Goal: Task Accomplishment & Management: Manage account settings

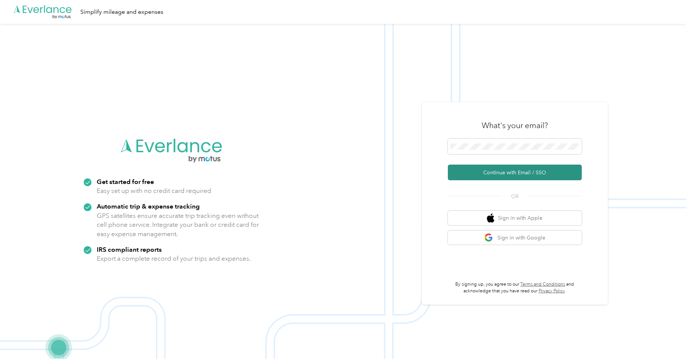
click at [505, 170] on button "Continue with Email / SSO" at bounding box center [515, 172] width 134 height 16
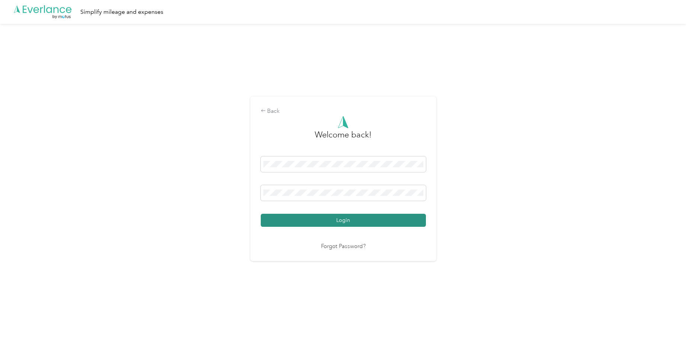
click at [338, 224] on button "Login" at bounding box center [343, 220] width 165 height 13
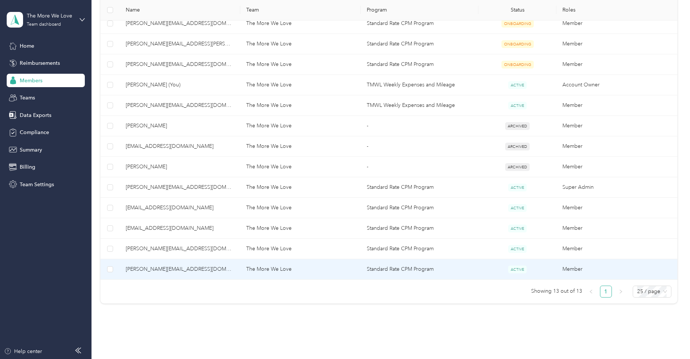
scroll to position [186, 0]
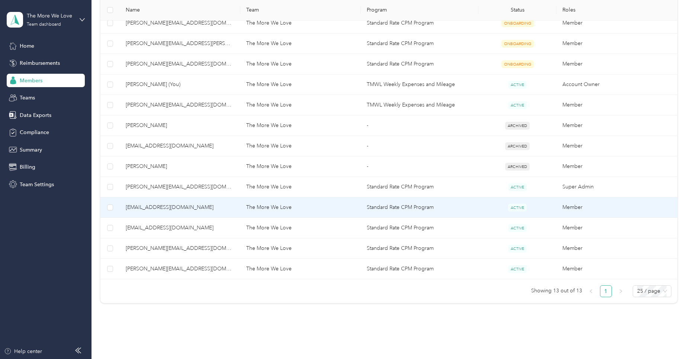
click at [229, 204] on span "[EMAIL_ADDRESS][DOMAIN_NAME]" at bounding box center [180, 207] width 109 height 8
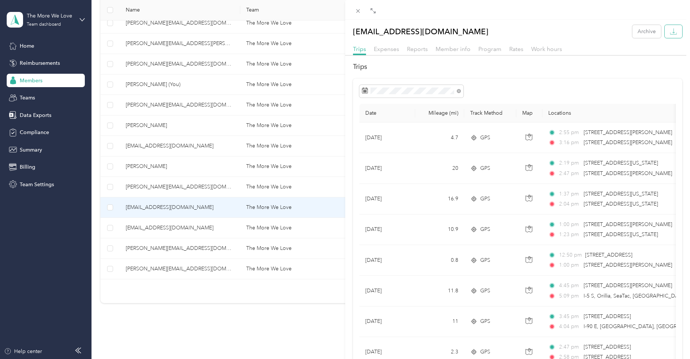
click at [670, 31] on icon "button" at bounding box center [673, 31] width 7 height 7
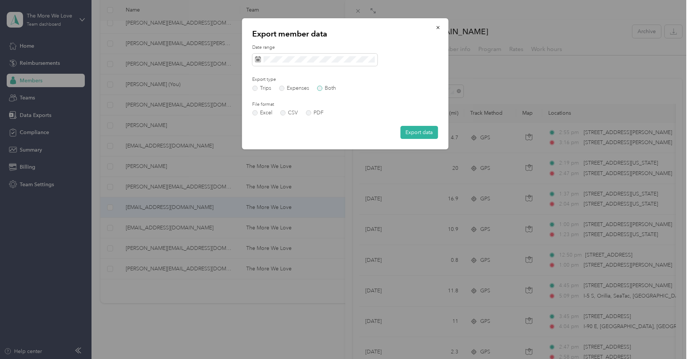
click at [321, 89] on label "Both" at bounding box center [326, 88] width 19 height 5
click at [308, 113] on label "PDF" at bounding box center [315, 112] width 18 height 5
click at [256, 114] on label "Excel" at bounding box center [262, 112] width 20 height 5
click at [420, 132] on button "Export data" at bounding box center [419, 132] width 38 height 13
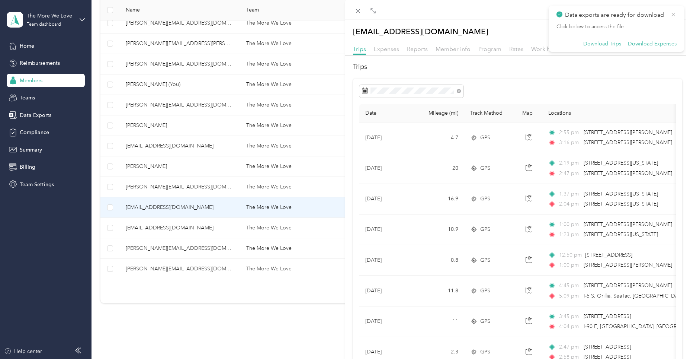
click at [674, 12] on icon at bounding box center [674, 14] width 6 height 7
click at [668, 28] on button "button" at bounding box center [673, 31] width 17 height 13
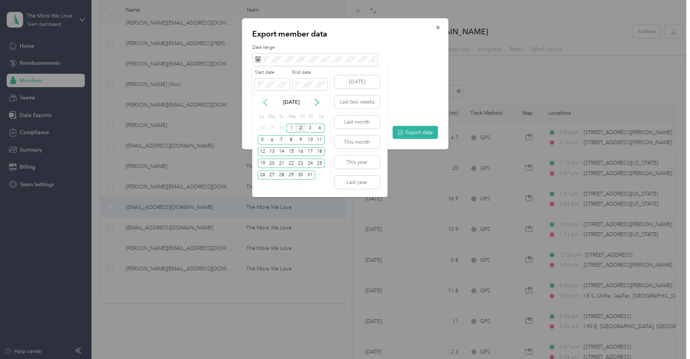
click at [265, 102] on icon at bounding box center [265, 102] width 7 height 7
click at [272, 128] on div "1" at bounding box center [272, 128] width 10 height 9
click at [282, 173] on div "30" at bounding box center [282, 174] width 10 height 9
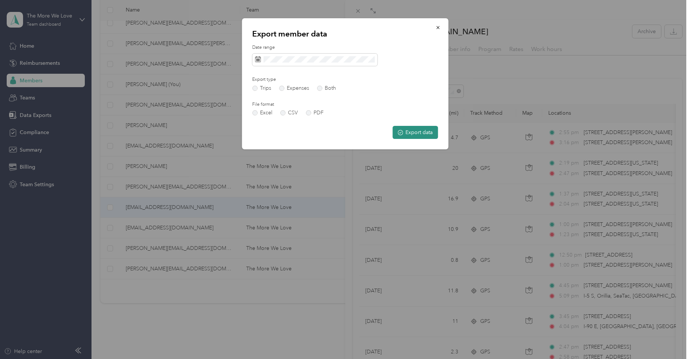
click at [416, 130] on button "Export data" at bounding box center [415, 132] width 45 height 13
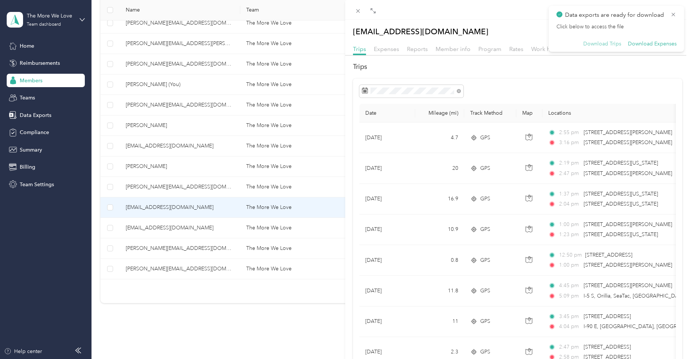
click at [600, 45] on button "Download Trips" at bounding box center [603, 44] width 38 height 7
click at [645, 44] on button "Download Expenses" at bounding box center [652, 44] width 49 height 7
click at [495, 12] on div at bounding box center [517, 10] width 345 height 20
click at [164, 229] on div "[EMAIL_ADDRESS][DOMAIN_NAME] Archive Trips Expenses Reports Member info Program…" at bounding box center [345, 179] width 690 height 359
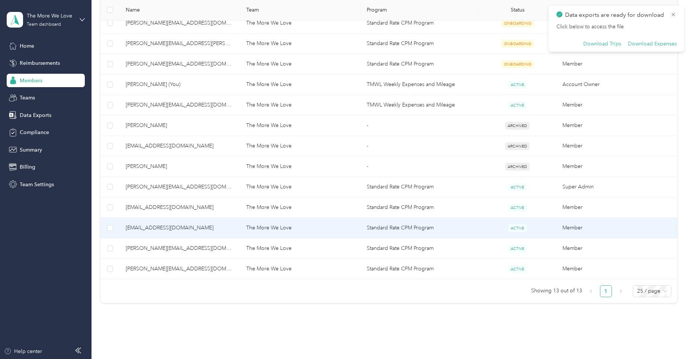
click at [156, 226] on span "[EMAIL_ADDRESS][DOMAIN_NAME]" at bounding box center [180, 228] width 109 height 8
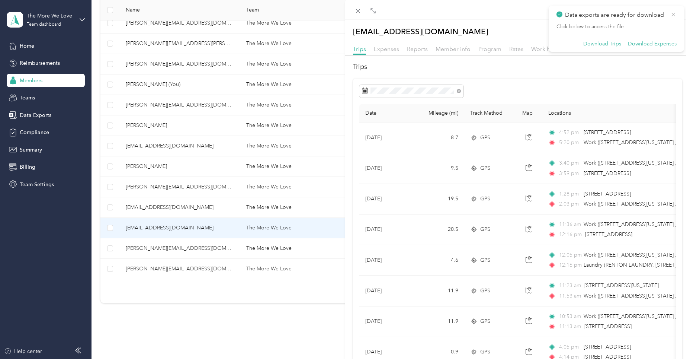
click at [674, 13] on icon at bounding box center [674, 15] width 4 height 4
click at [673, 29] on icon "button" at bounding box center [674, 30] width 2 height 5
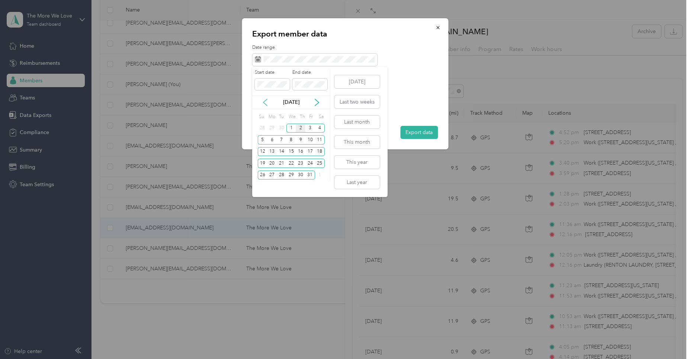
click at [265, 101] on icon at bounding box center [265, 102] width 4 height 7
click at [271, 127] on div "1" at bounding box center [272, 128] width 10 height 9
click at [282, 176] on div "30" at bounding box center [282, 174] width 10 height 9
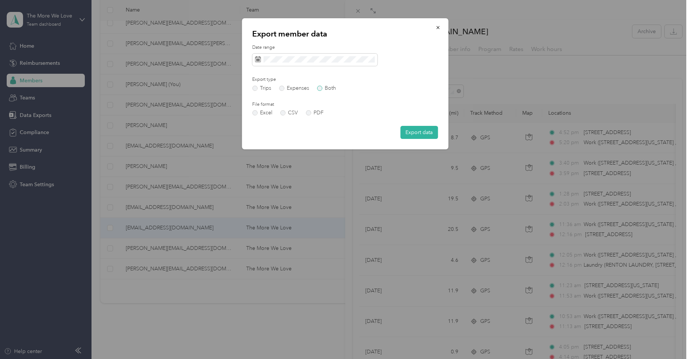
click at [322, 89] on label "Both" at bounding box center [326, 88] width 19 height 5
click at [418, 134] on button "Export data" at bounding box center [419, 132] width 38 height 13
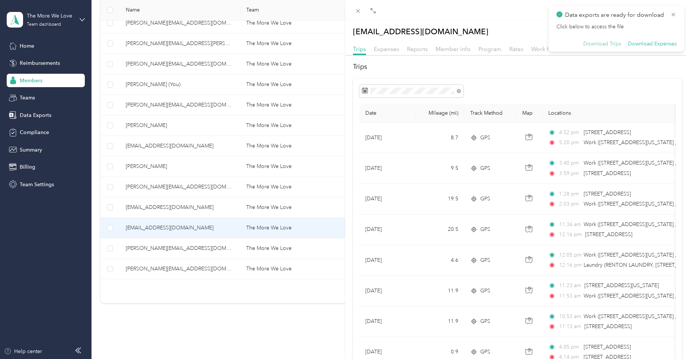
click at [602, 46] on button "Download Trips" at bounding box center [603, 44] width 38 height 7
click at [661, 44] on button "Download Expenses" at bounding box center [652, 44] width 49 height 7
